Goal: Information Seeking & Learning: Learn about a topic

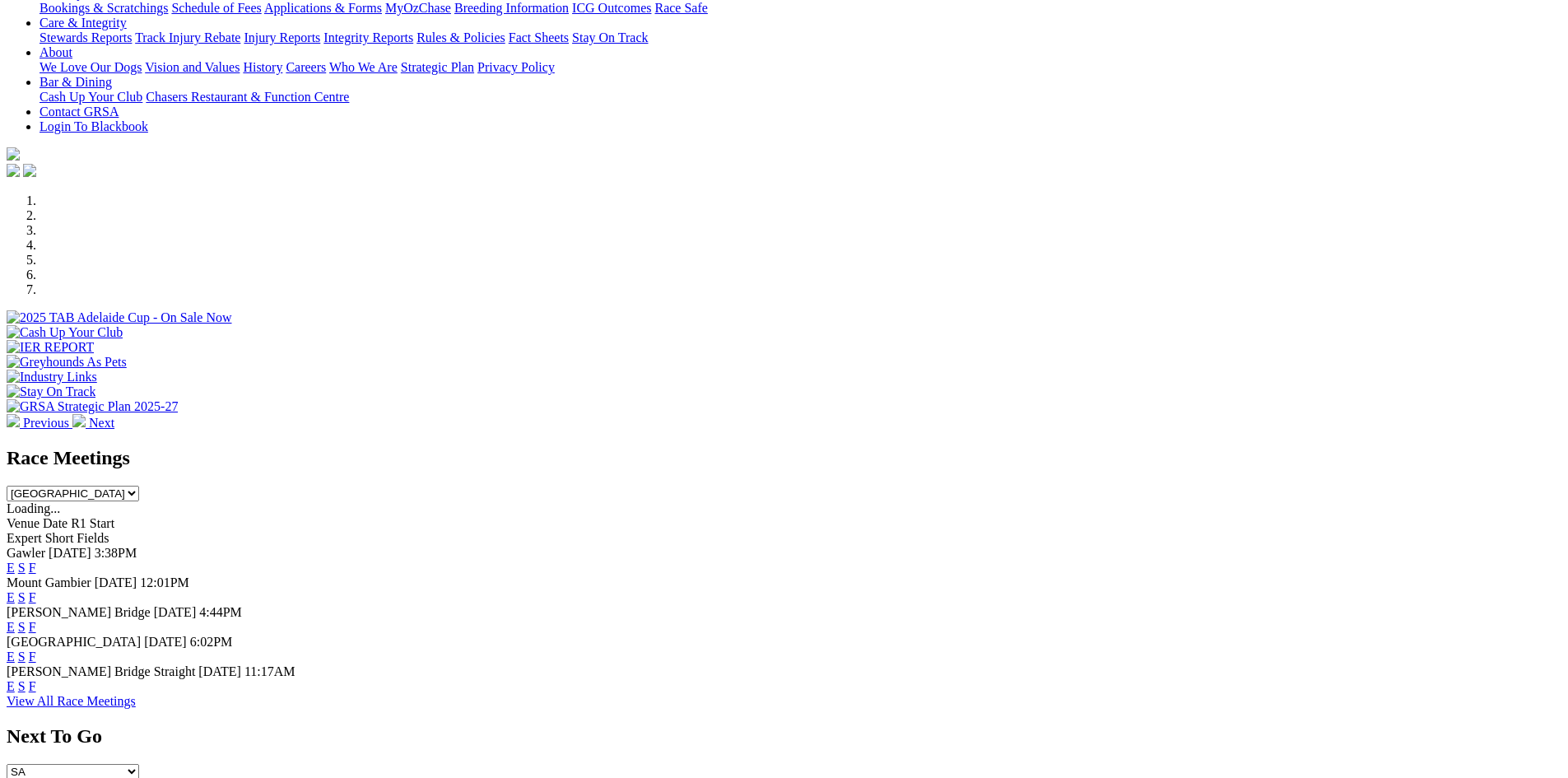
scroll to position [329, 0]
click at [36, 677] on link "F" at bounding box center [32, 684] width 8 height 14
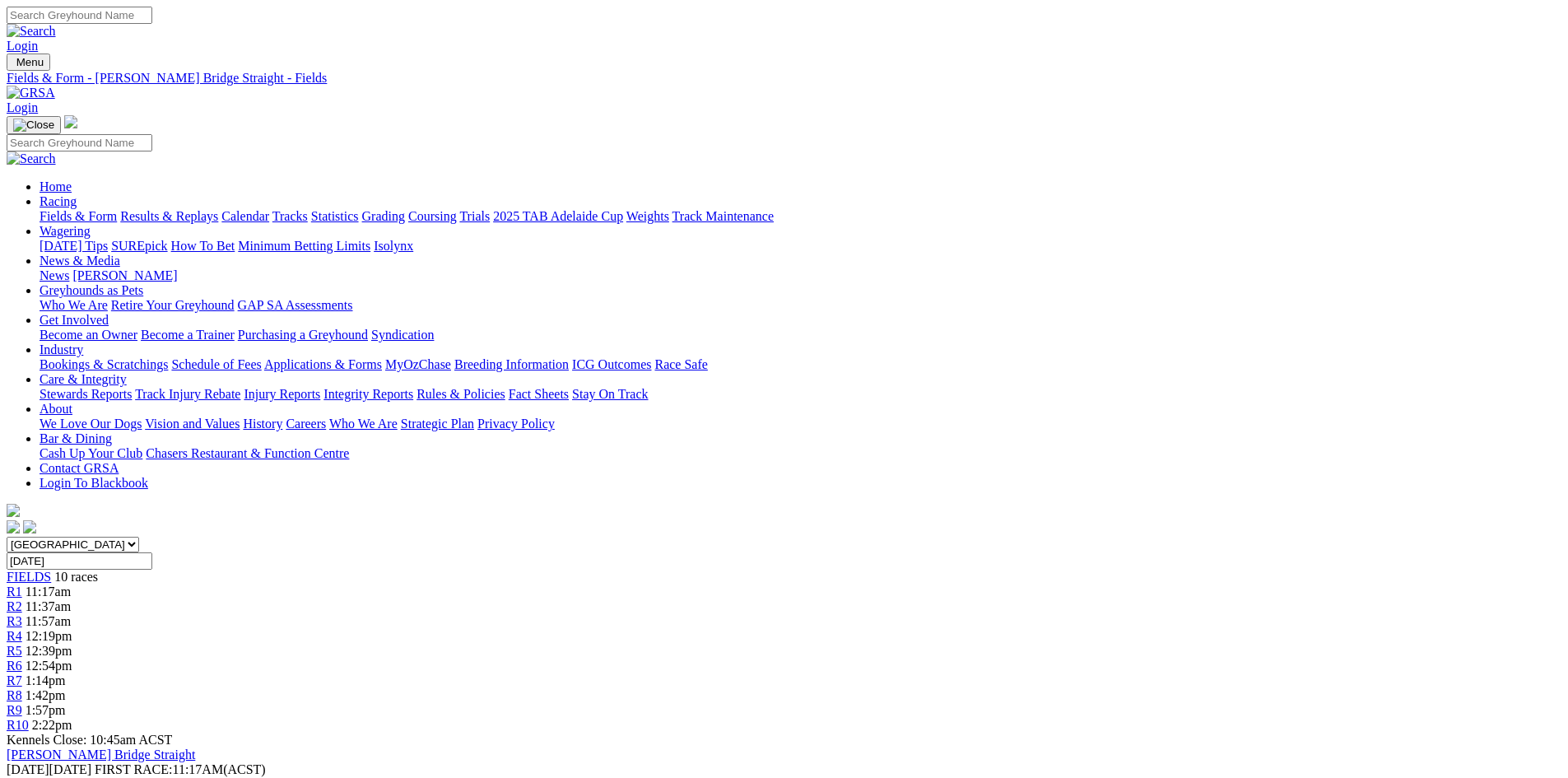
click at [55, 86] on img at bounding box center [31, 92] width 48 height 15
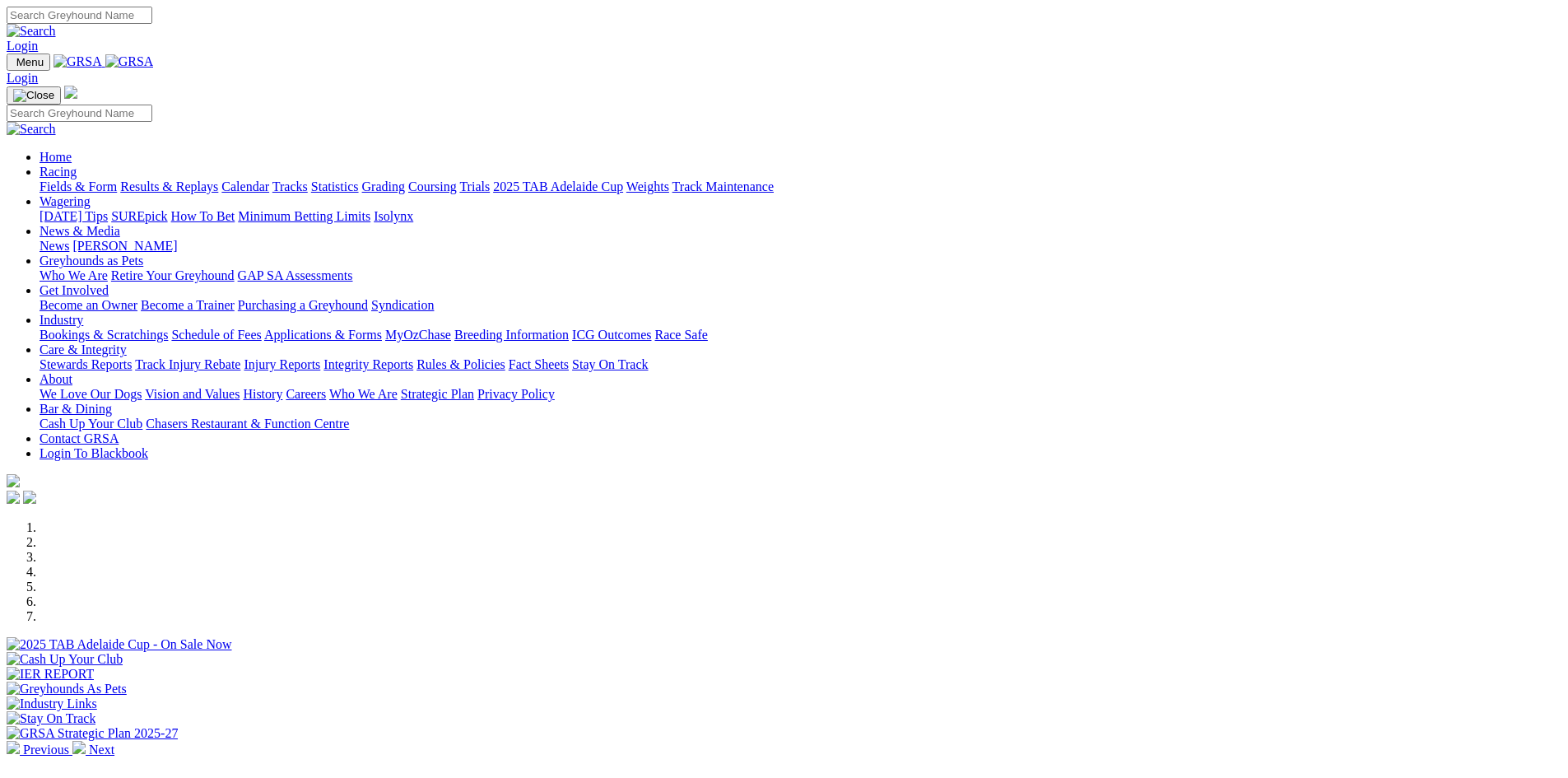
click at [131, 357] on link "Stewards Reports" at bounding box center [86, 364] width 92 height 14
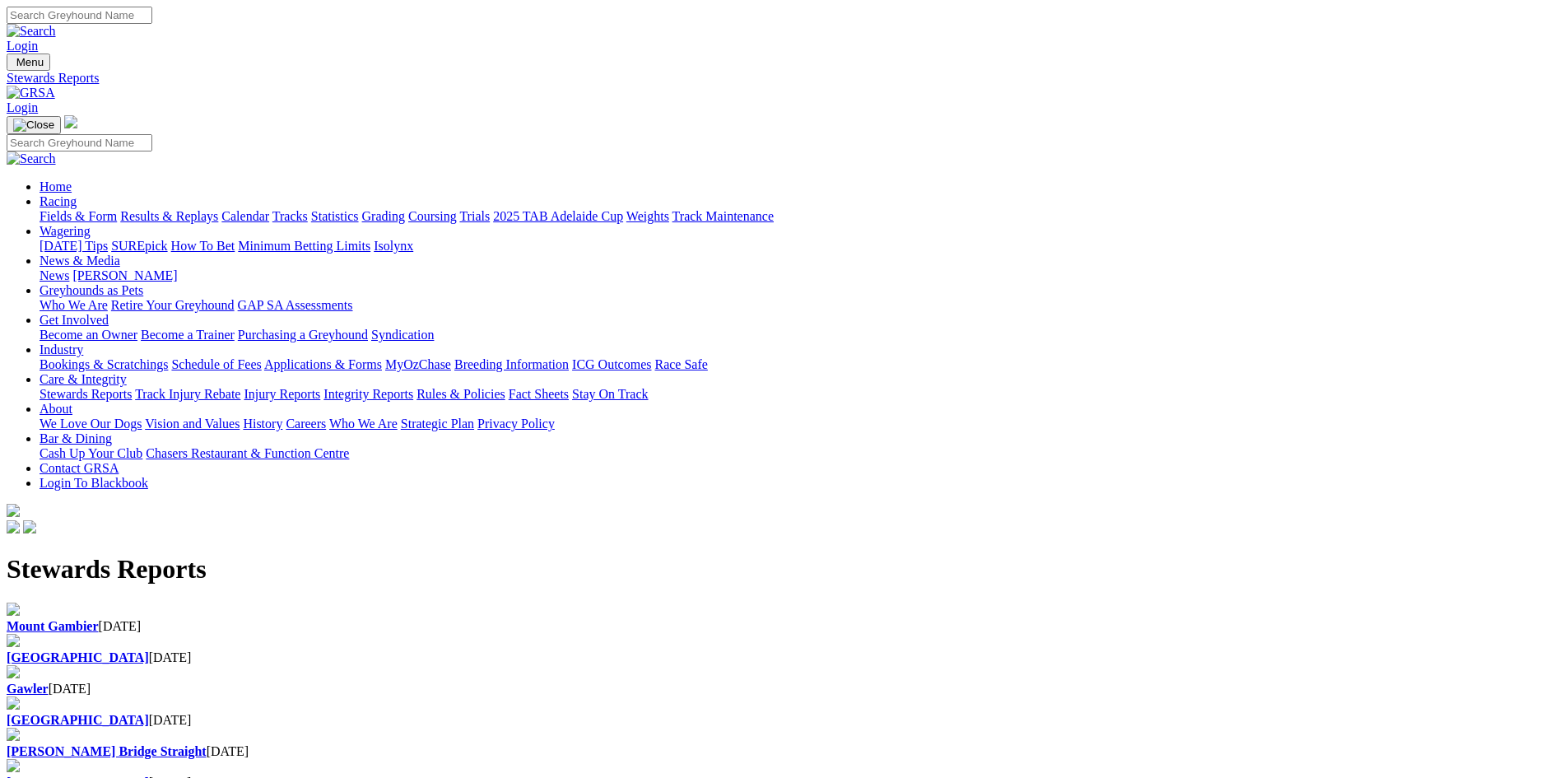
click at [340, 619] on div "Mount Gambier 04 Sep 2025" at bounding box center [784, 626] width 1554 height 15
click at [149, 650] on b "[GEOGRAPHIC_DATA]" at bounding box center [78, 657] width 143 height 14
click at [218, 209] on link "Results & Replays" at bounding box center [169, 216] width 98 height 14
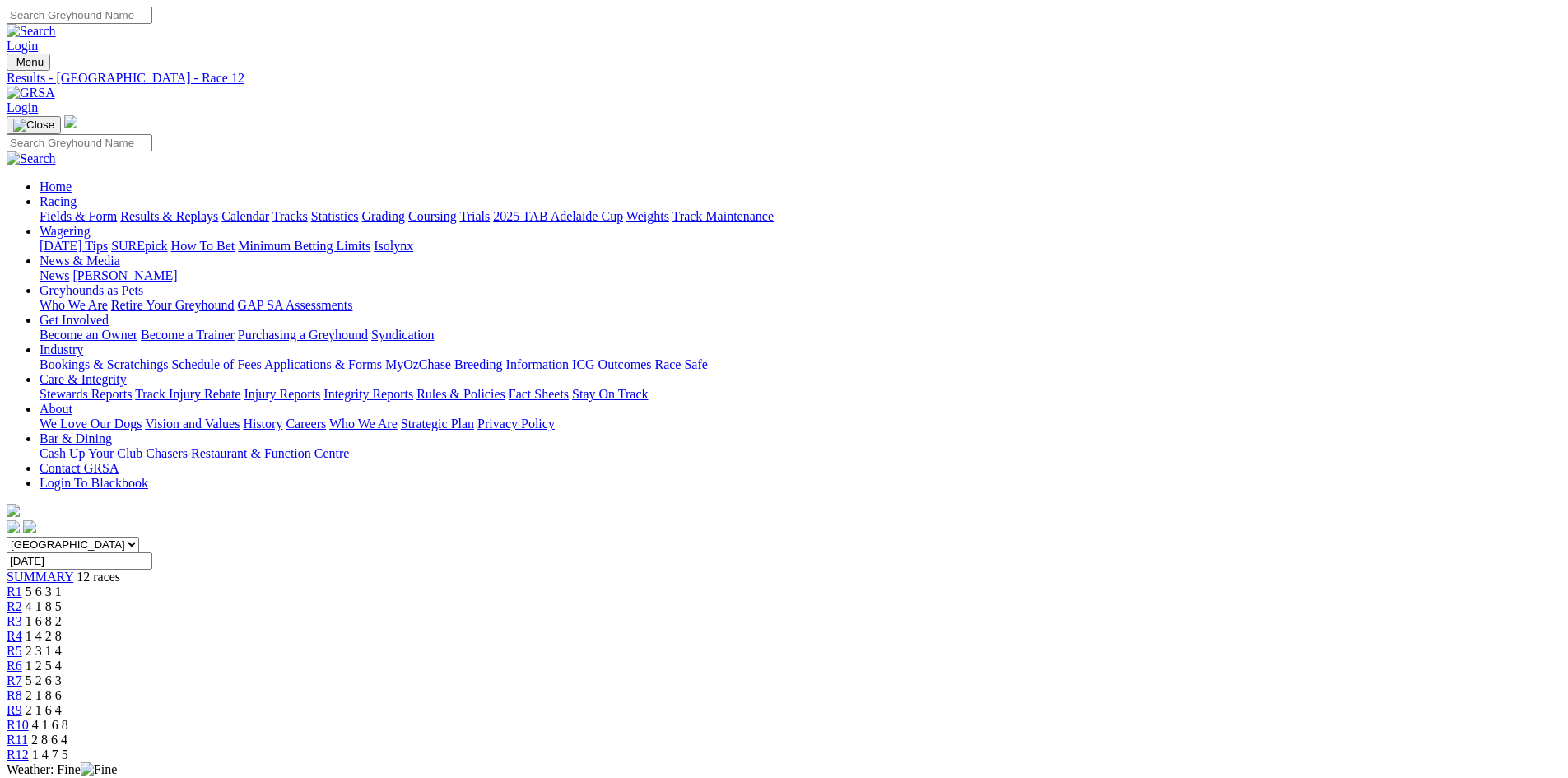
click at [55, 86] on img at bounding box center [31, 92] width 48 height 15
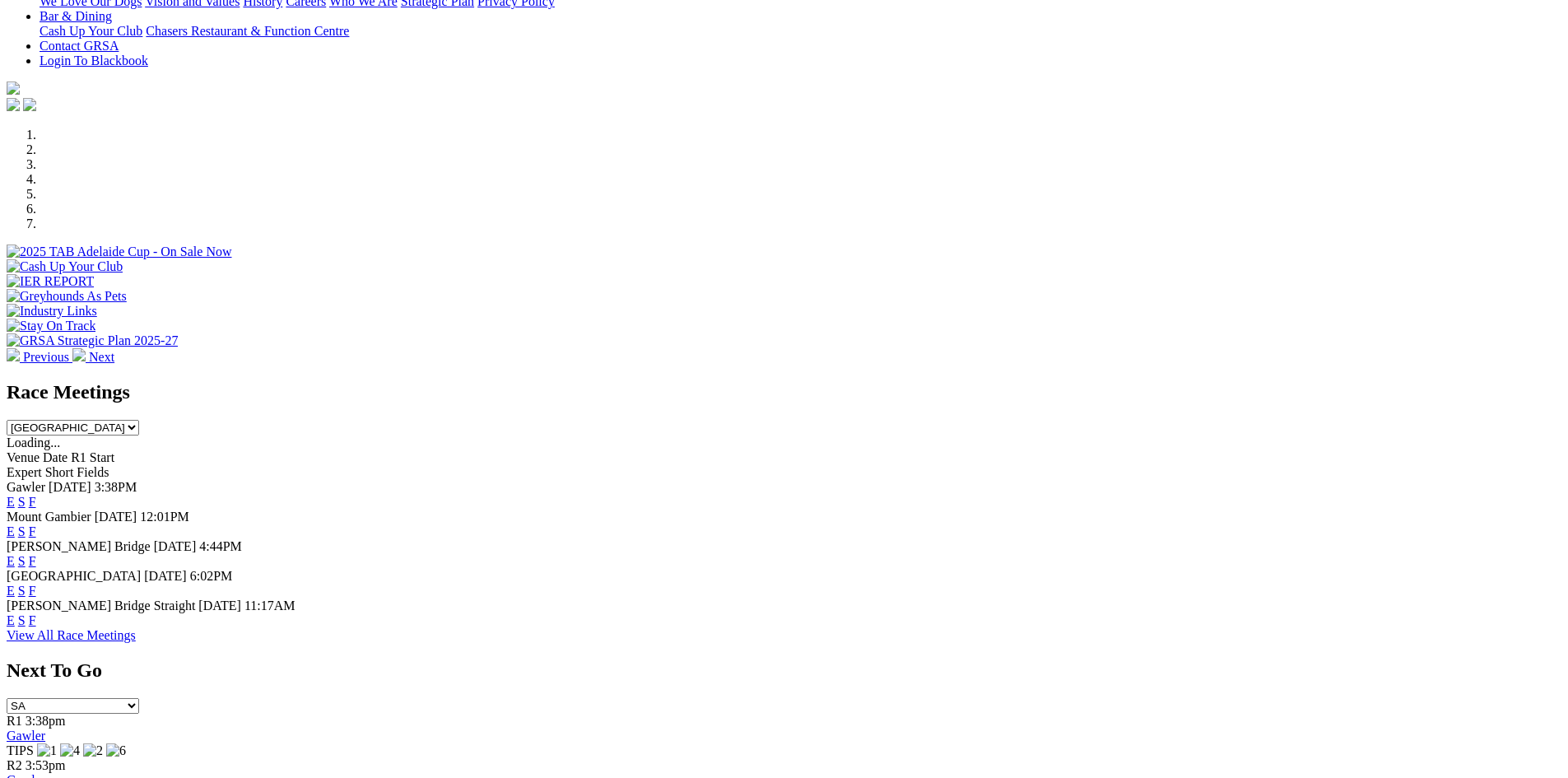
scroll to position [411, 0]
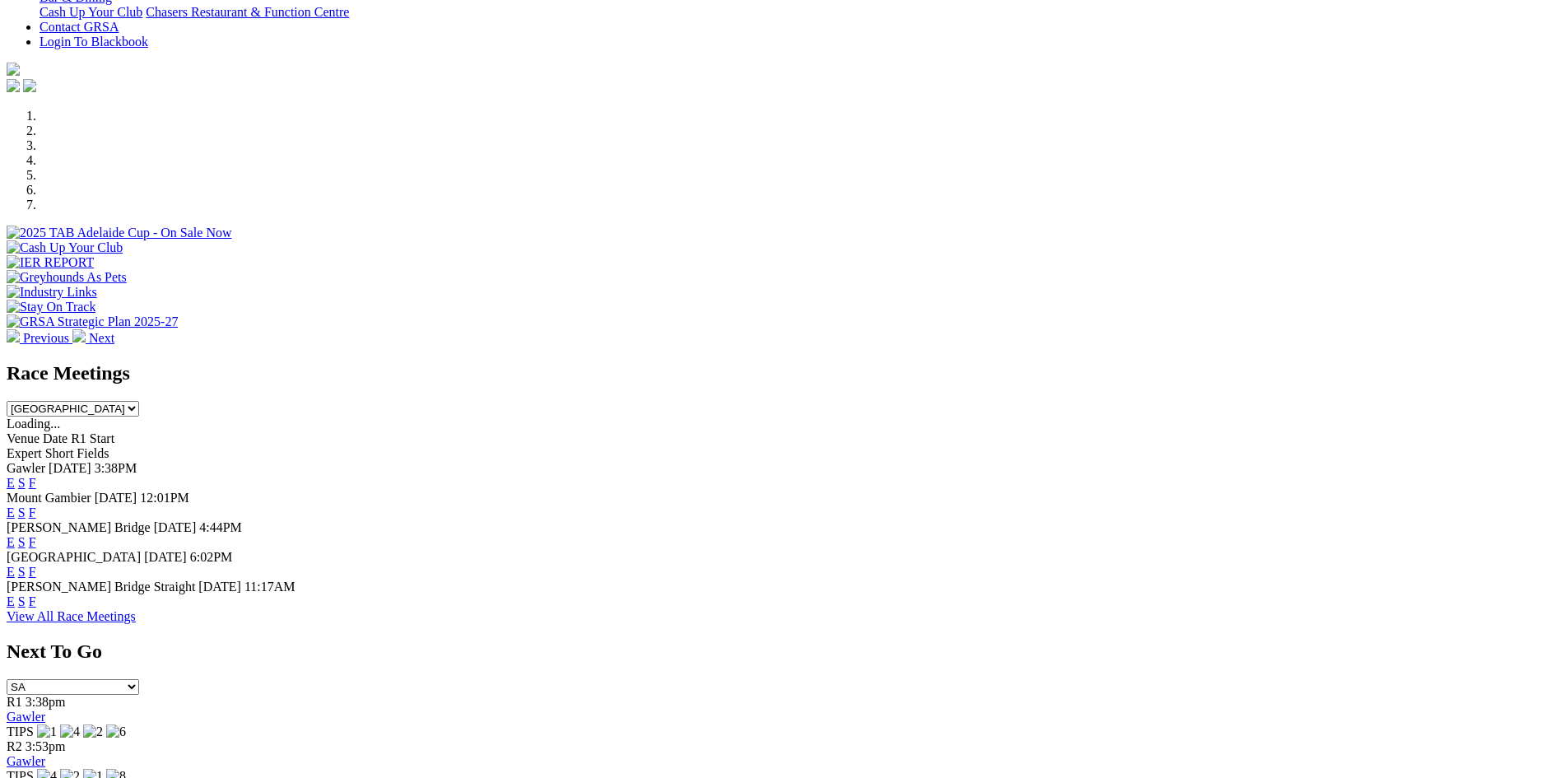
click at [36, 535] on link "F" at bounding box center [32, 542] width 8 height 14
